Goal: Task Accomplishment & Management: Complete application form

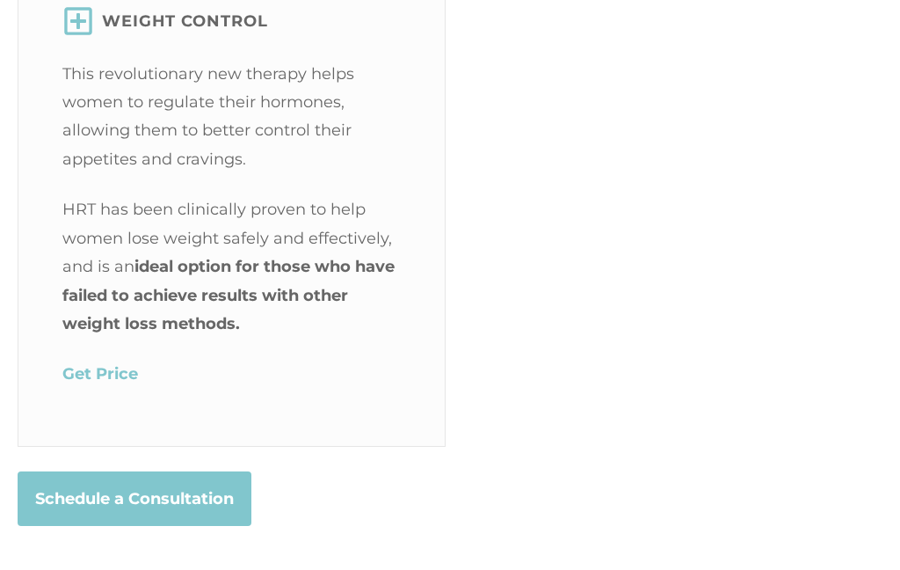
scroll to position [3378, 0]
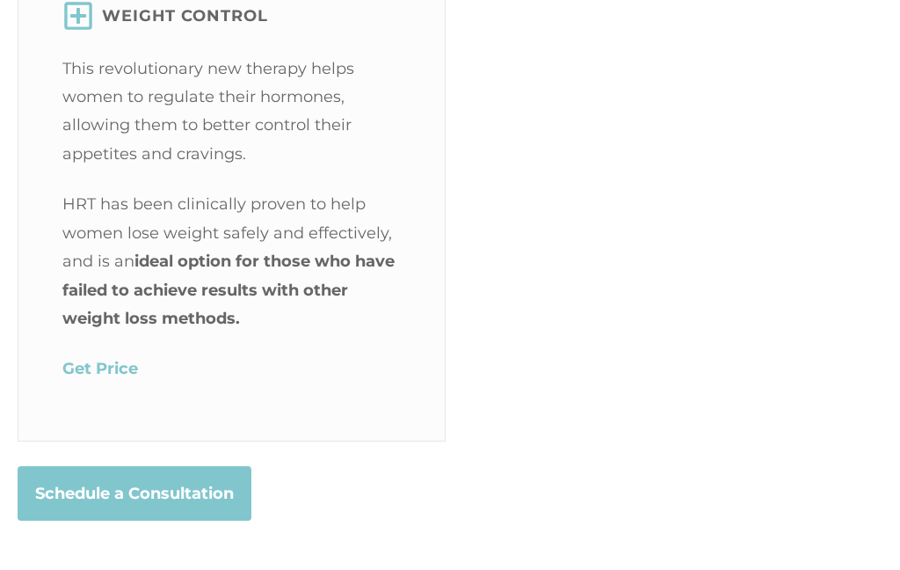
click at [99, 379] on mark "Get Price" at bounding box center [100, 368] width 76 height 19
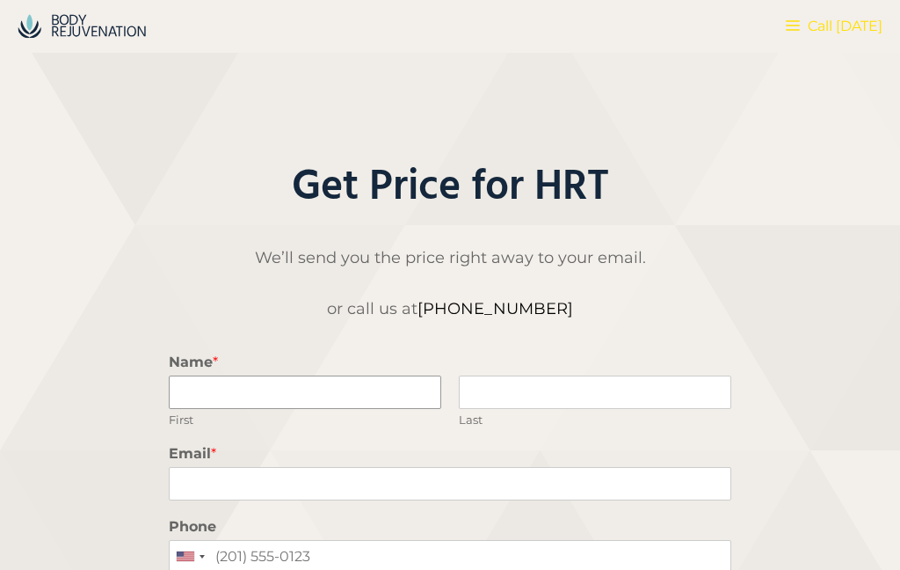
click at [361, 381] on input "Name *" at bounding box center [305, 391] width 272 height 33
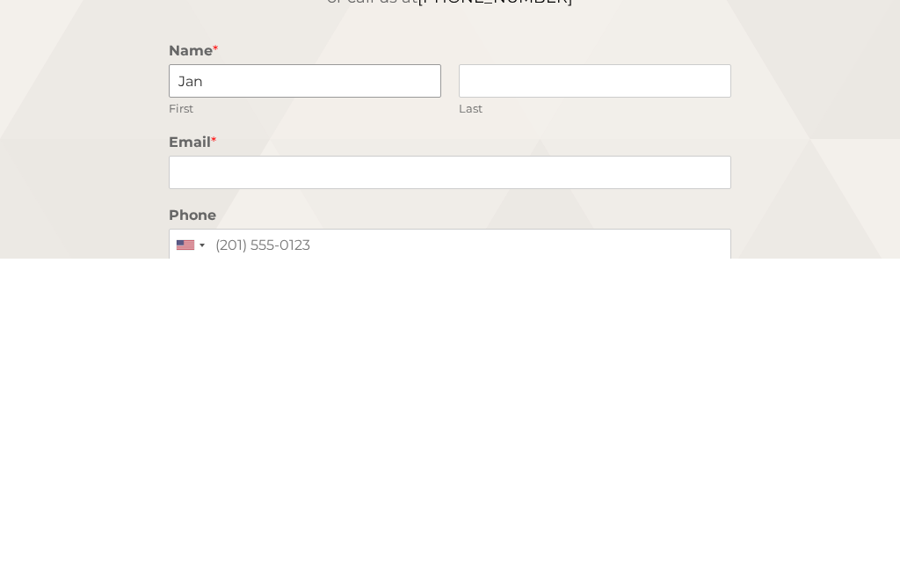
type input "Janquilla"
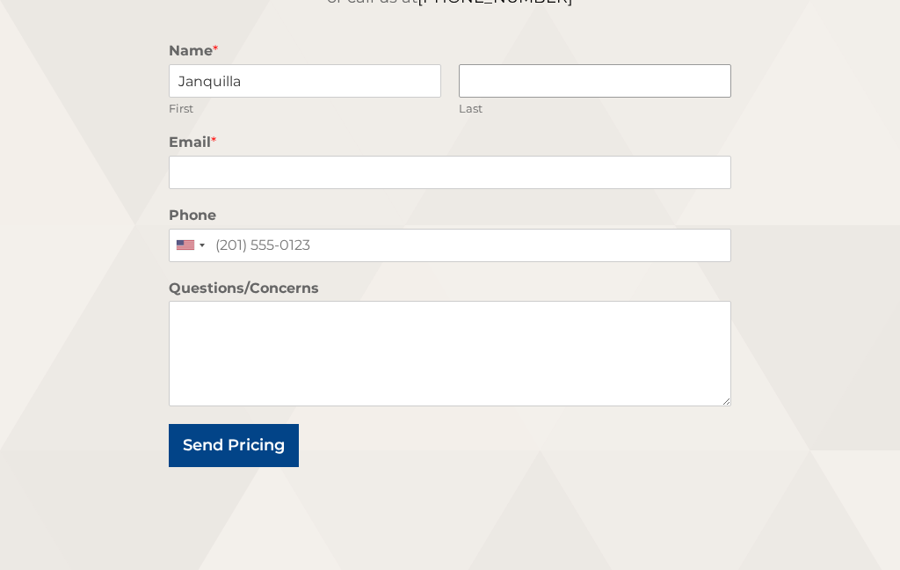
click at [593, 68] on input "Last" at bounding box center [595, 80] width 272 height 33
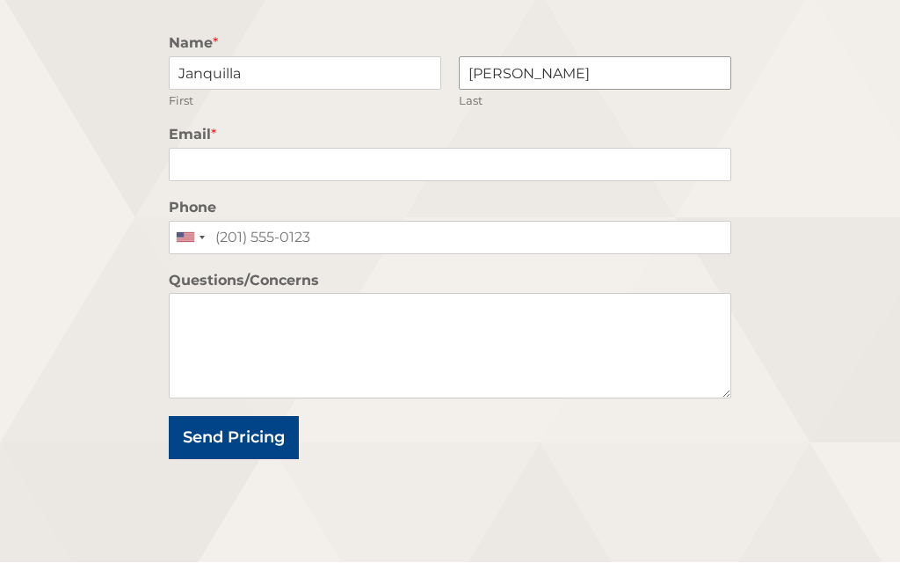
type input "[PERSON_NAME]"
click at [476, 174] on input "Email *" at bounding box center [450, 172] width 563 height 33
type input "[EMAIL_ADDRESS][DOMAIN_NAME]"
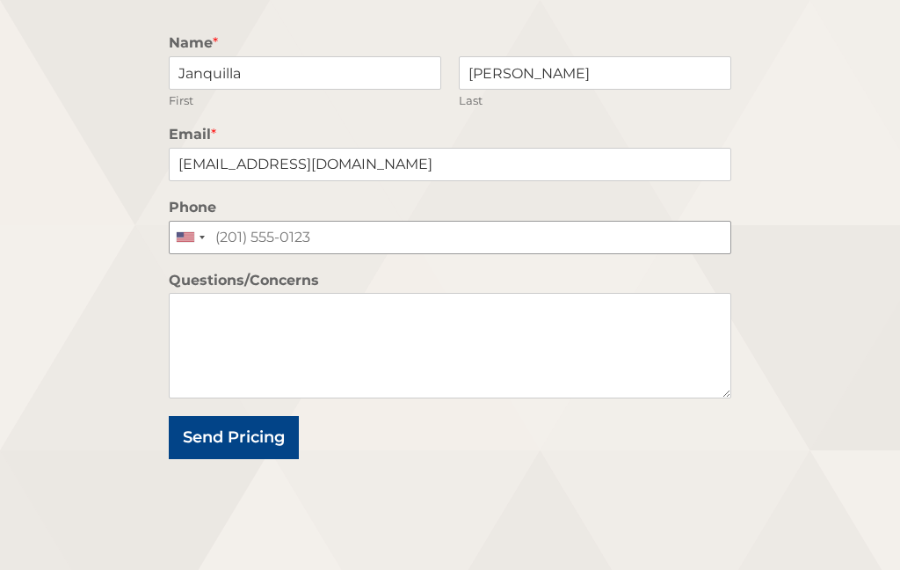
click at [500, 228] on input "Phone" at bounding box center [450, 237] width 563 height 33
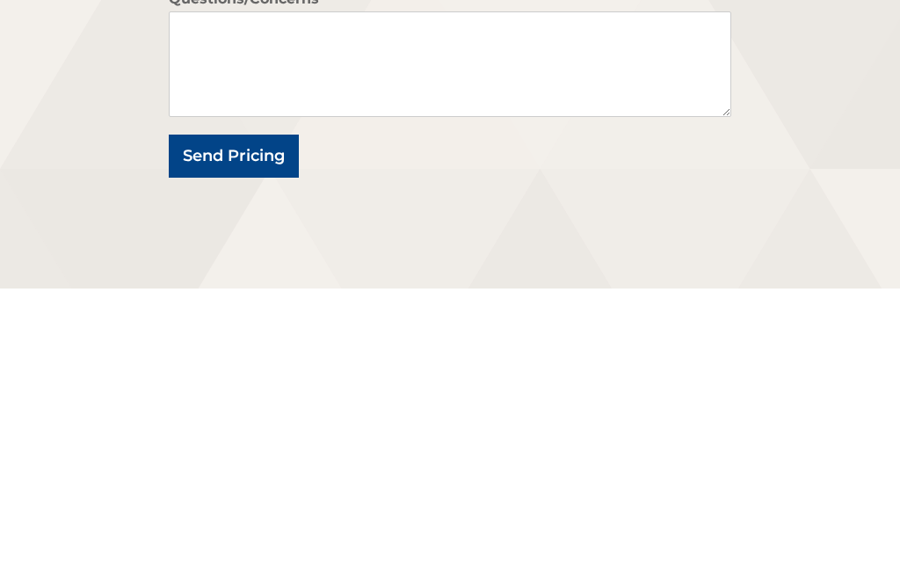
type input "[PHONE_NUMBER]"
click at [243, 416] on button "Send Pricing" at bounding box center [234, 437] width 130 height 43
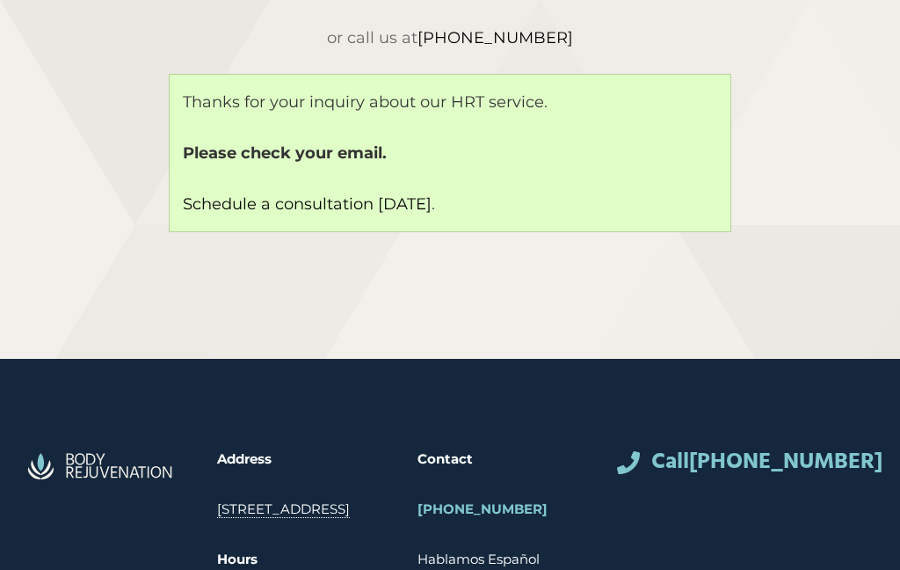
scroll to position [256, 0]
